Goal: Find specific page/section: Find specific page/section

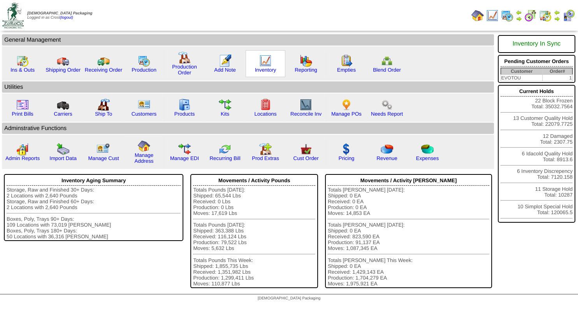
click at [264, 64] on img at bounding box center [265, 61] width 12 height 12
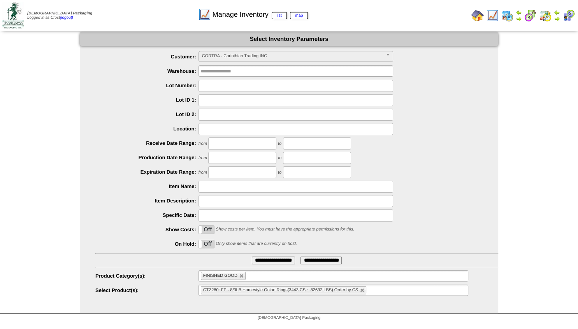
click at [228, 56] on span "CORTRA - Corinthian Trading INC" at bounding box center [292, 55] width 181 height 9
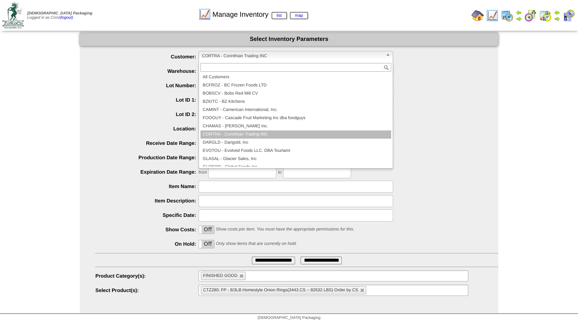
click at [228, 57] on span "CORTRA - Corinthian Trading INC" at bounding box center [292, 55] width 181 height 9
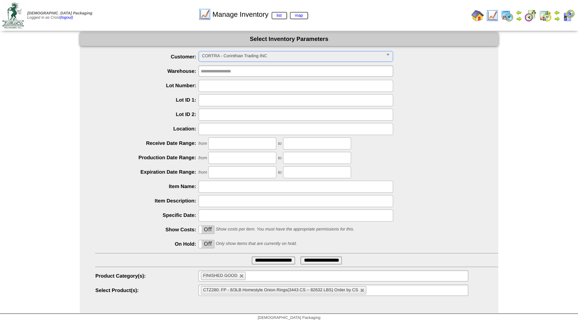
click at [273, 259] on input "**********" at bounding box center [273, 261] width 43 height 8
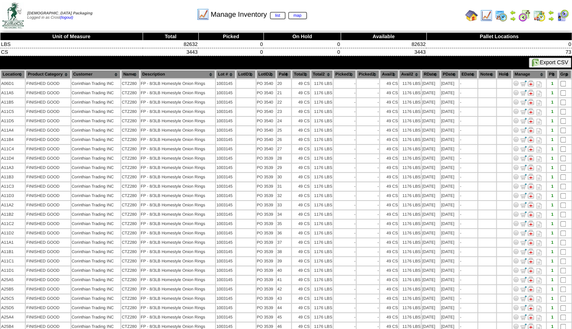
click at [222, 76] on th "Lot #" at bounding box center [225, 74] width 19 height 9
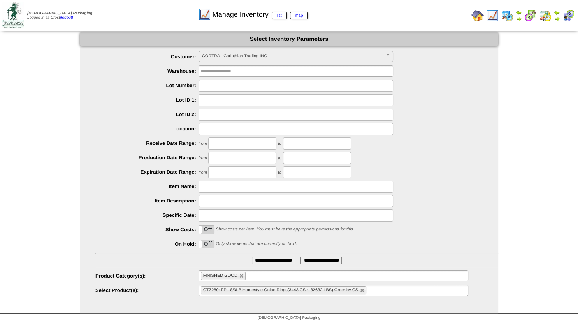
click at [258, 272] on ul "FINISHED GOOD" at bounding box center [334, 275] width 270 height 11
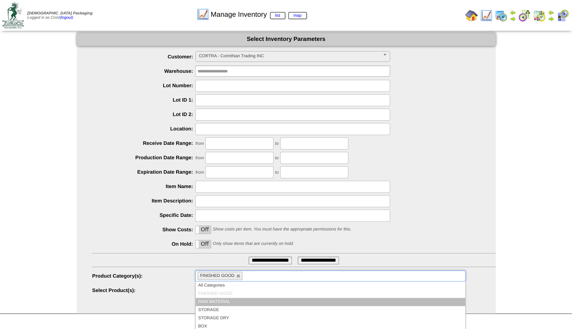
click at [224, 300] on li "RAW MATERIAL" at bounding box center [329, 302] width 269 height 8
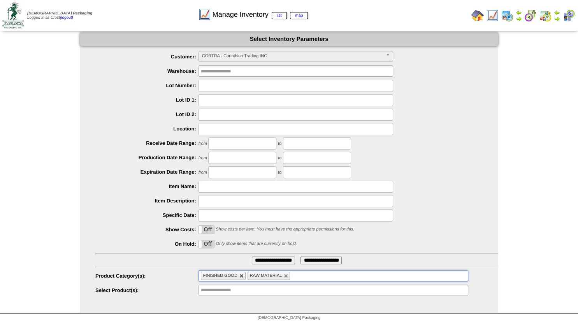
click at [240, 275] on link at bounding box center [241, 276] width 5 height 5
click at [223, 290] on input "text" at bounding box center [222, 290] width 50 height 10
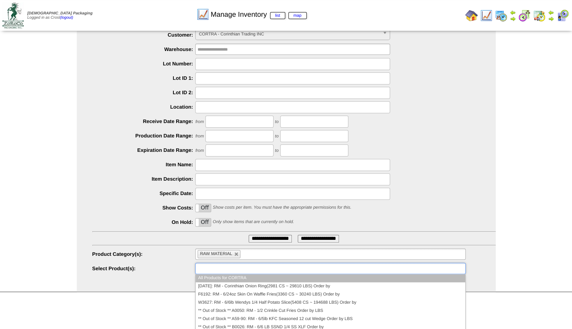
scroll to position [33, 0]
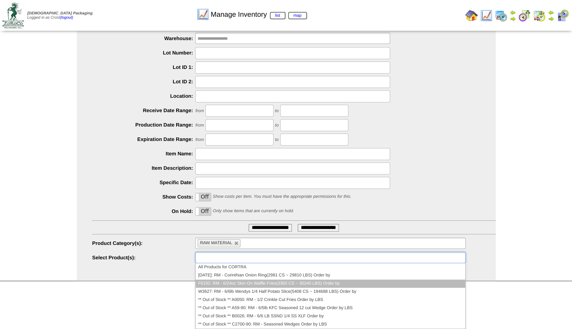
click at [216, 282] on li "F6192: RM - 6/24oz Skin On Waffle Fries(3360 CS ~ 30240 LBS) Order by" at bounding box center [329, 284] width 269 height 8
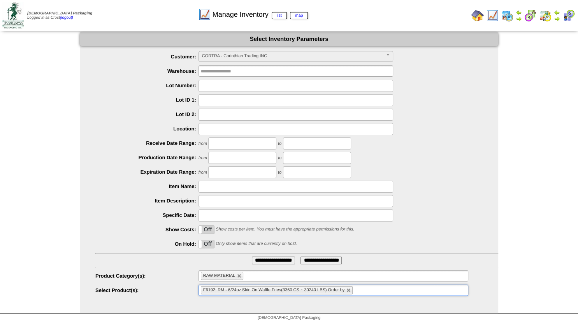
click at [262, 260] on input "**********" at bounding box center [273, 261] width 43 height 8
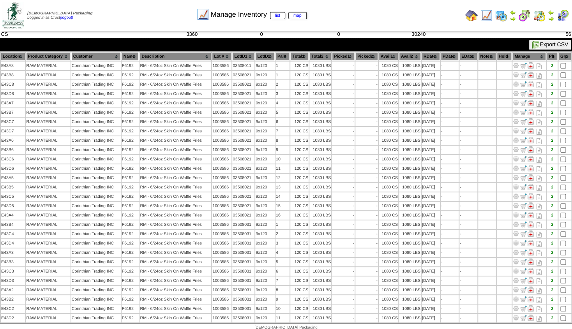
scroll to position [23, 0]
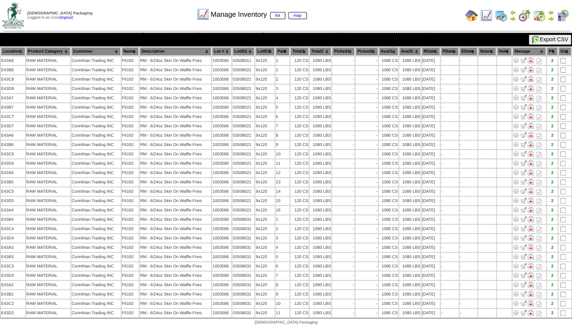
click at [14, 51] on th "Location" at bounding box center [13, 51] width 25 height 9
